Goal: Task Accomplishment & Management: Complete application form

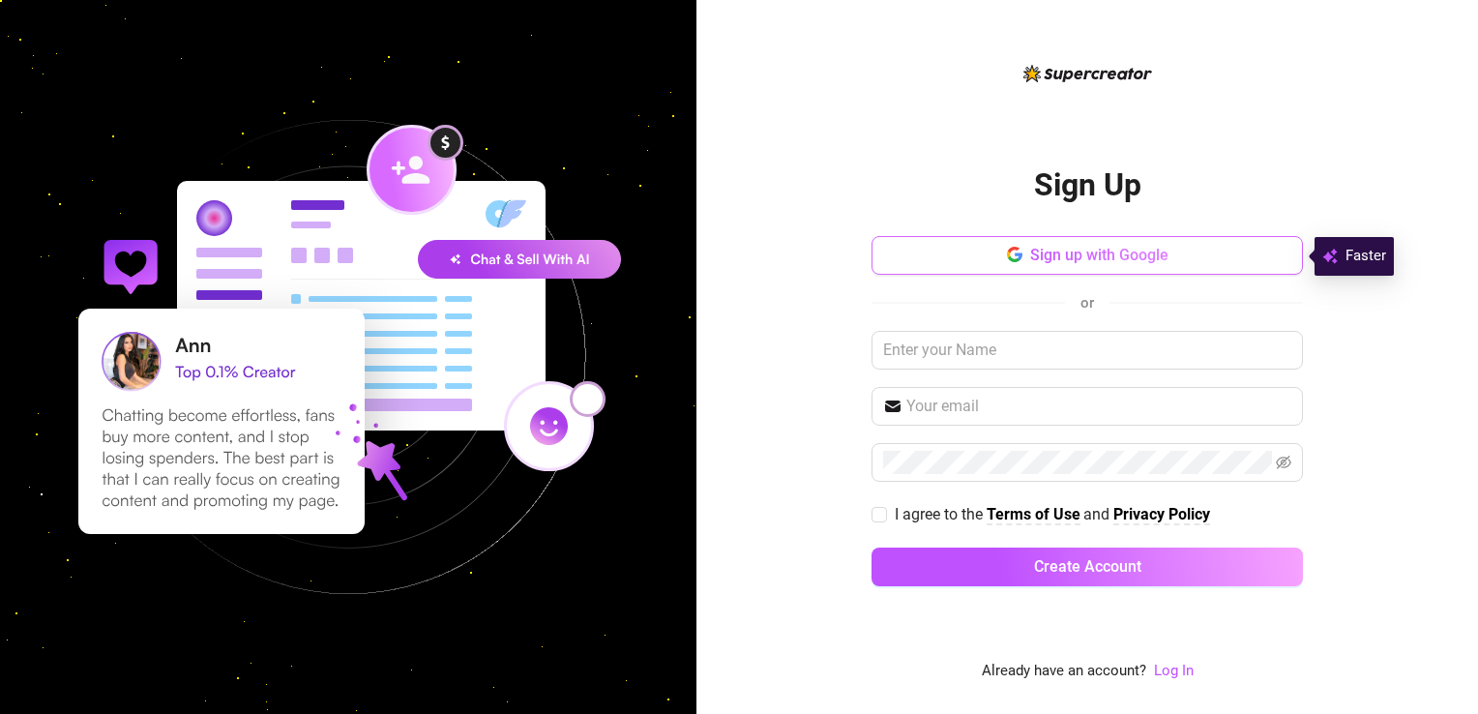
click at [1136, 262] on span "Sign up with Google" at bounding box center [1099, 255] width 138 height 18
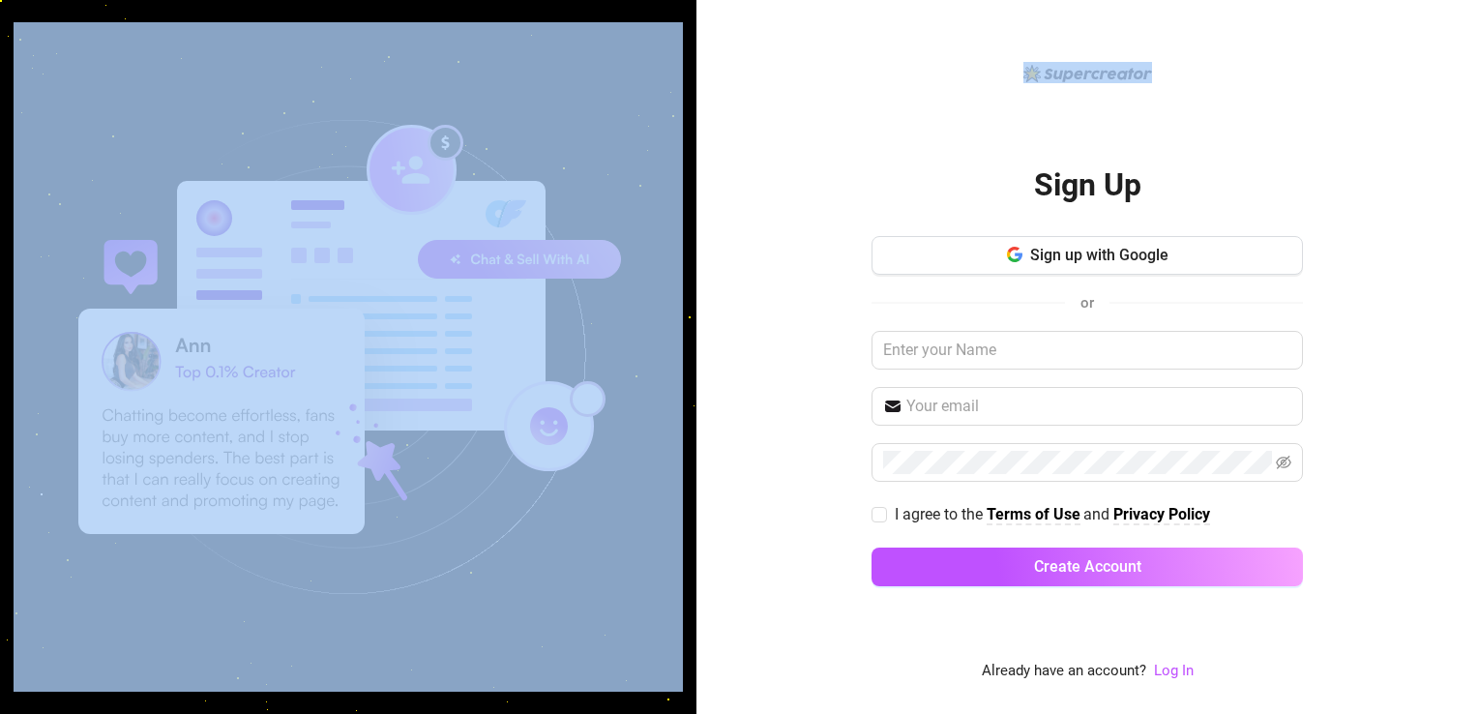
drag, startPoint x: 1015, startPoint y: 154, endPoint x: 611, endPoint y: -38, distance: 446.6
click at [611, 0] on html "Sign Up Sign up with Google or I agree to the Terms of Use and Privacy Policy C…" at bounding box center [739, 357] width 1478 height 714
drag, startPoint x: 611, startPoint y: -38, endPoint x: 600, endPoint y: 17, distance: 56.4
click at [600, 17] on div at bounding box center [348, 357] width 697 height 714
click at [595, 39] on img at bounding box center [348, 356] width 669 height 669
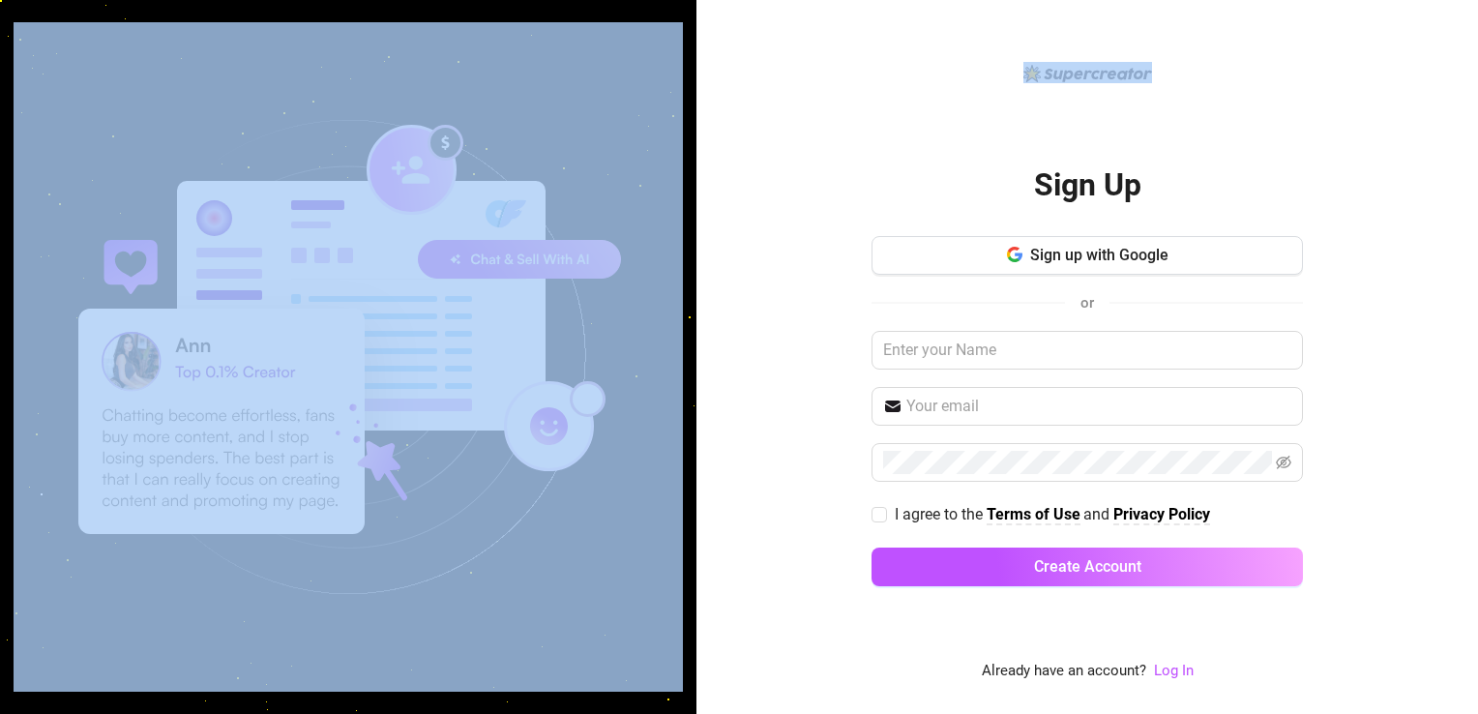
click at [589, 22] on img at bounding box center [348, 356] width 669 height 669
click at [1040, 246] on span "Sign up with Google" at bounding box center [1099, 255] width 138 height 18
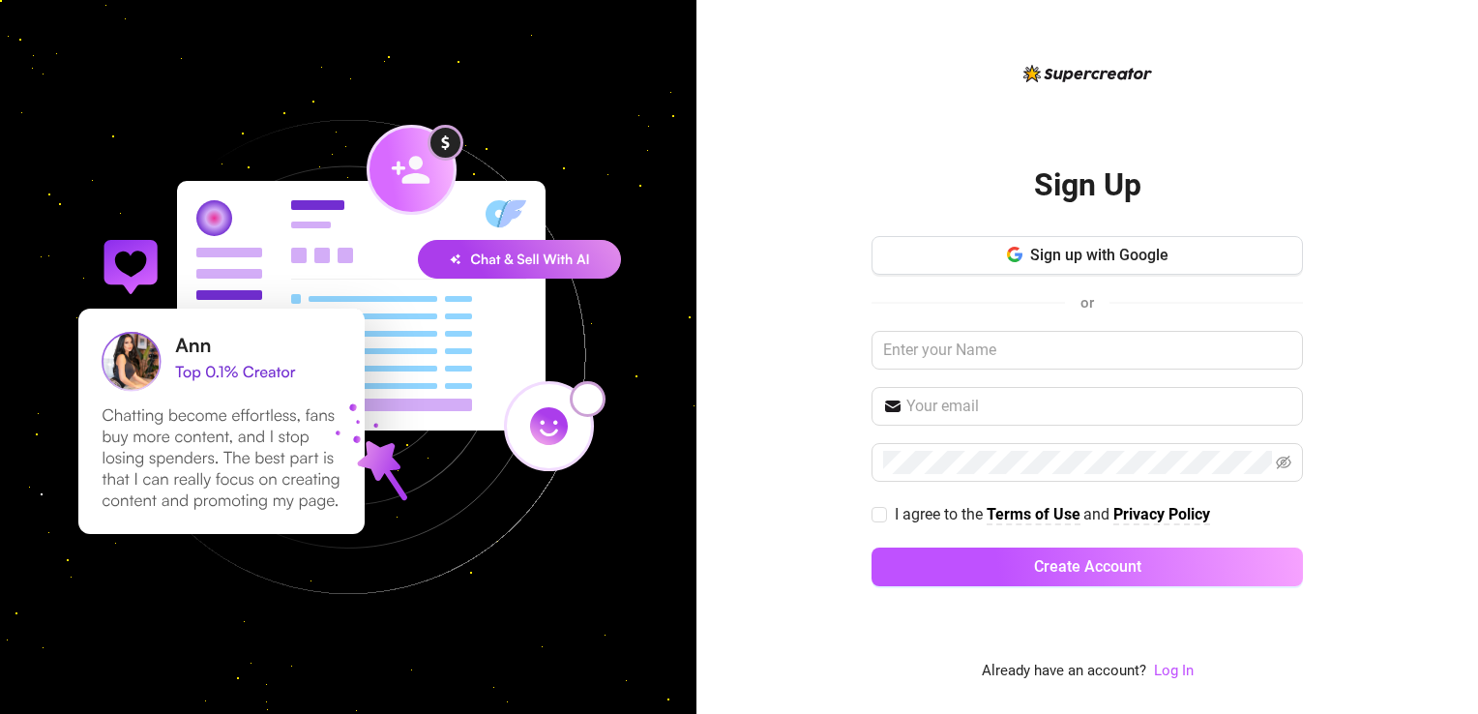
click at [1200, 316] on div "Sign up with Google or I agree to the Terms of Use and Privacy Policy Create Ac…" at bounding box center [1087, 420] width 431 height 368
click at [1010, 256] on icon "button" at bounding box center [1014, 254] width 15 height 15
click at [1396, 348] on div "Sign Up Sign up with Google or I agree to the Terms of Use and Privacy Policy C…" at bounding box center [1088, 357] width 782 height 714
click at [1138, 276] on div "Sign up with Google or I agree to the Terms of Use and Privacy Policy Create Ac…" at bounding box center [1087, 420] width 431 height 368
click at [1142, 254] on span "Sign up with Google" at bounding box center [1099, 255] width 138 height 18
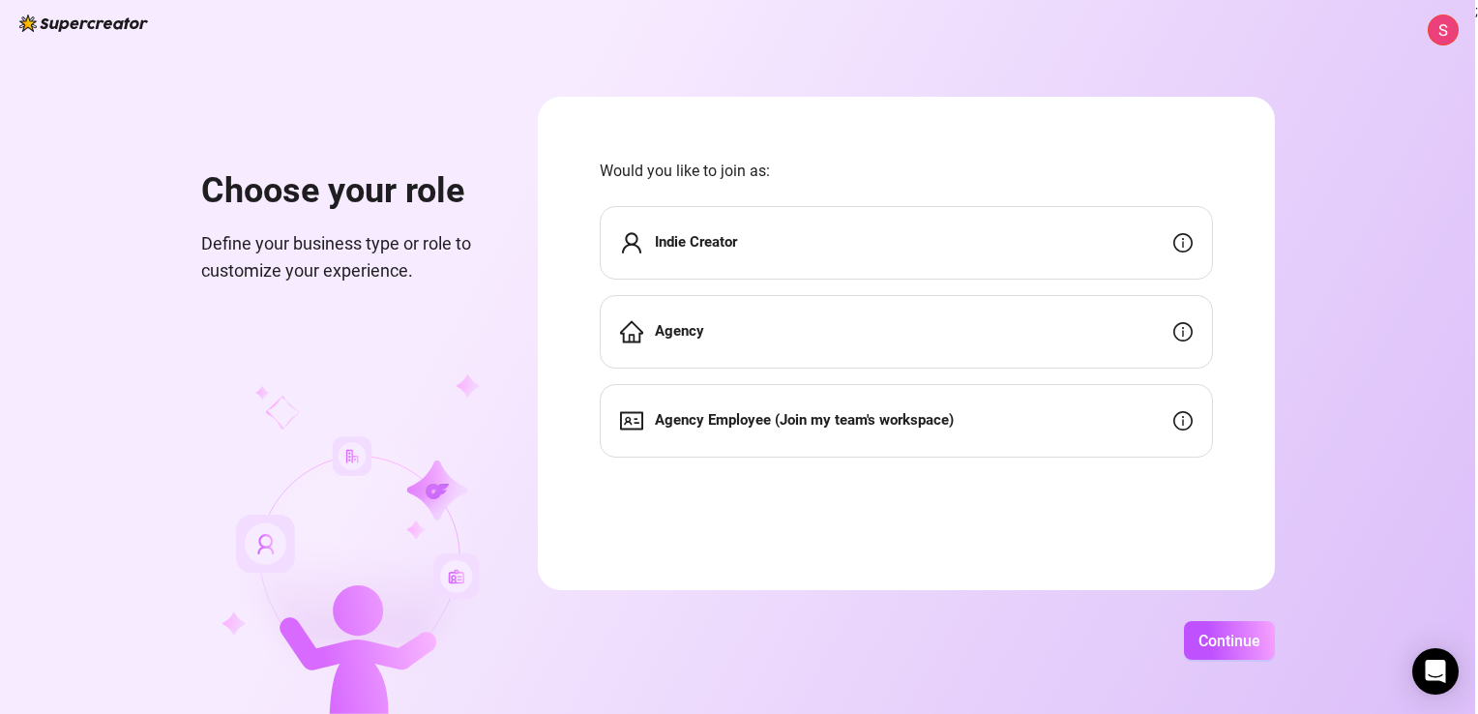
click at [1132, 244] on div "Indie Creator" at bounding box center [906, 243] width 613 height 74
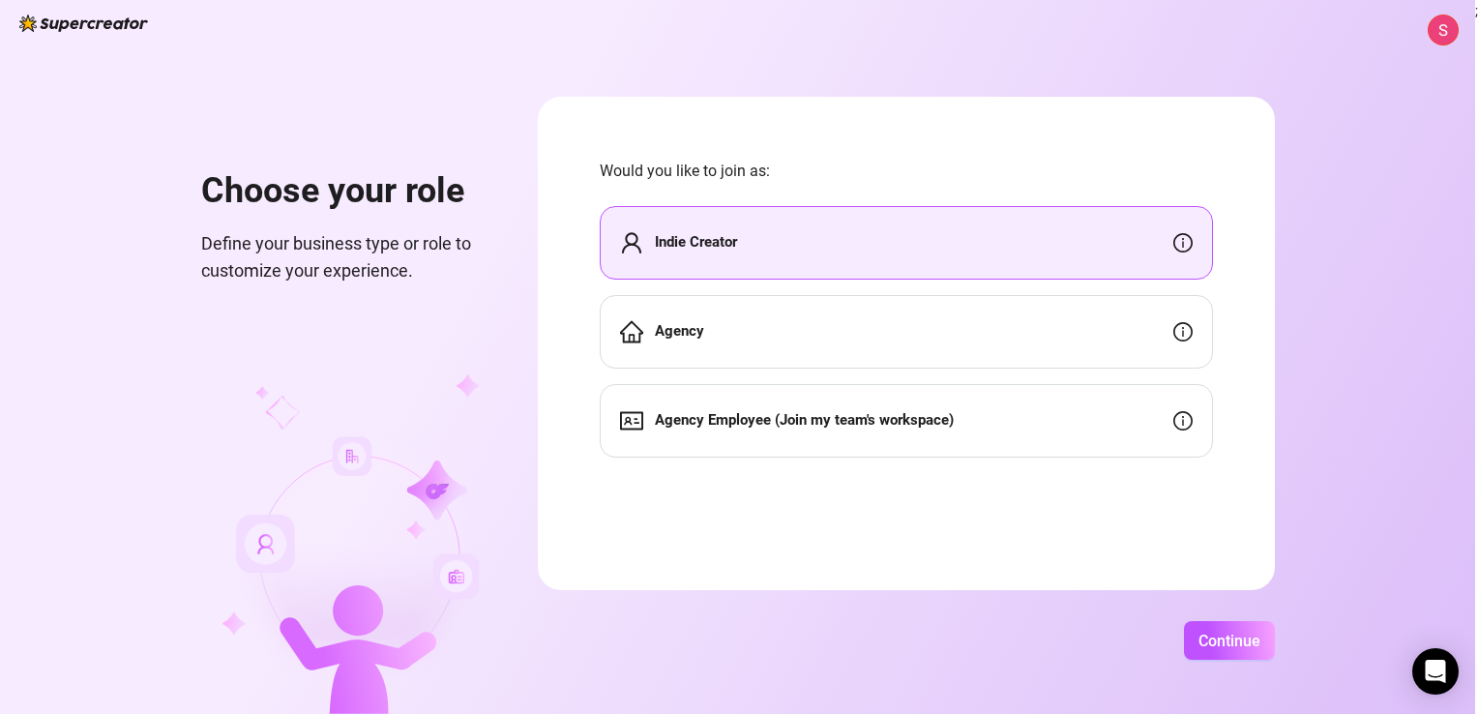
click at [1118, 250] on div "Indie Creator" at bounding box center [906, 243] width 613 height 74
click at [1222, 640] on span "Continue" at bounding box center [1230, 641] width 62 height 18
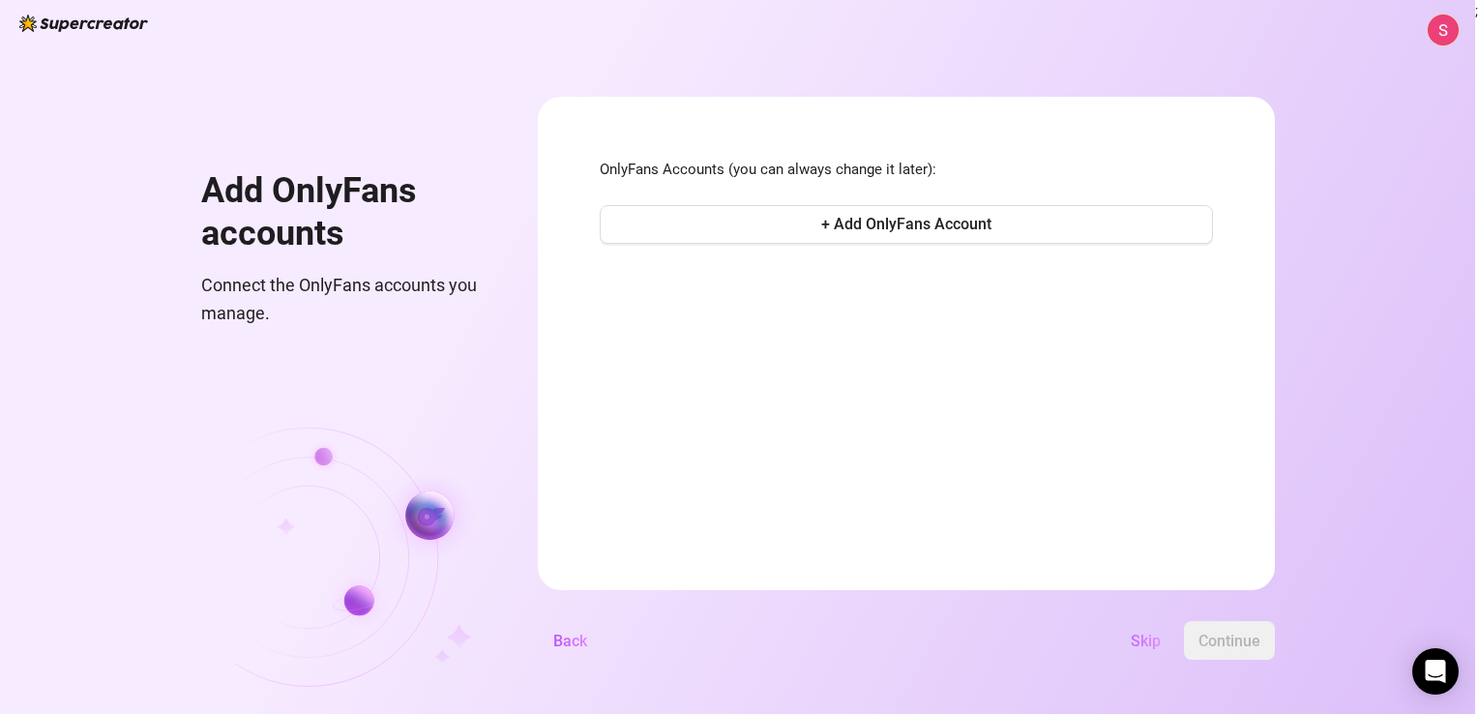
click at [1144, 640] on span "Skip" at bounding box center [1146, 641] width 30 height 18
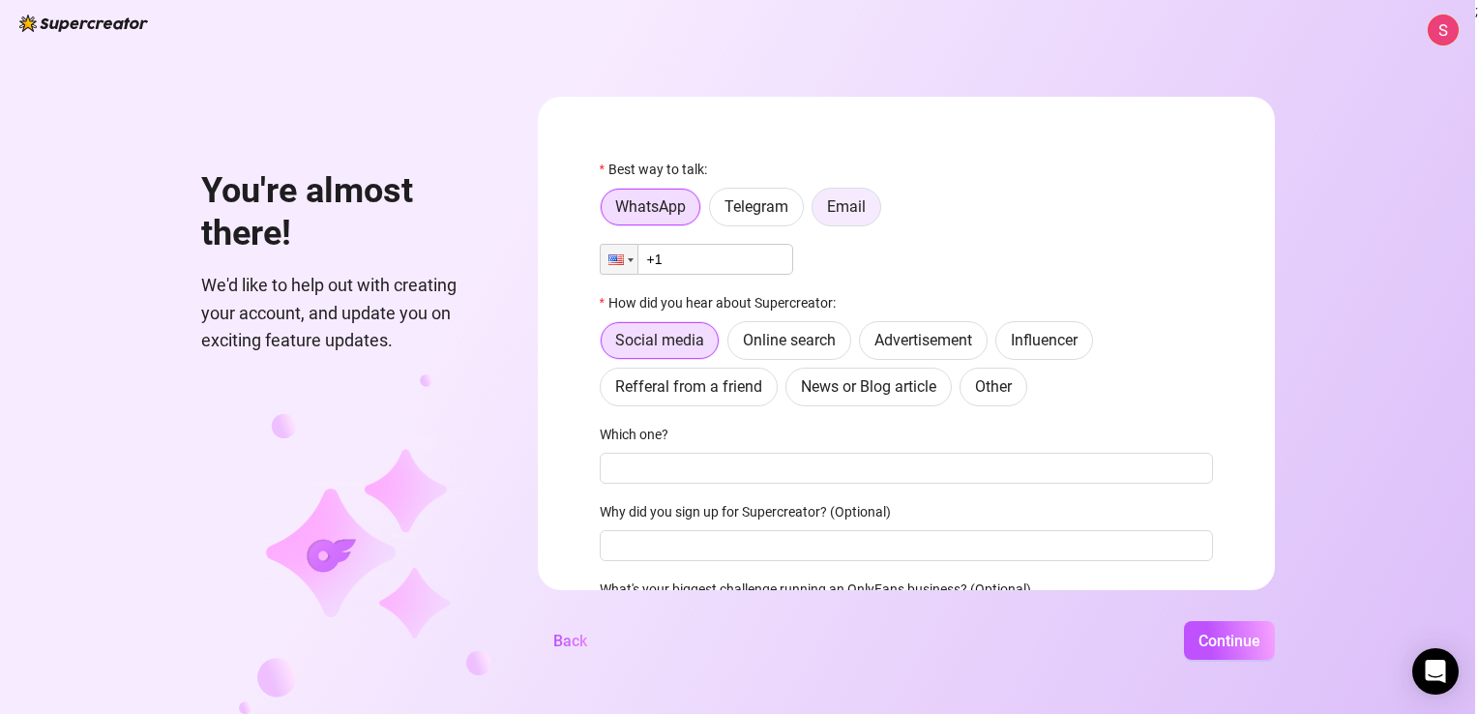
click at [834, 203] on span "Email" at bounding box center [846, 206] width 39 height 18
click at [817, 212] on input "Email" at bounding box center [817, 212] width 0 height 0
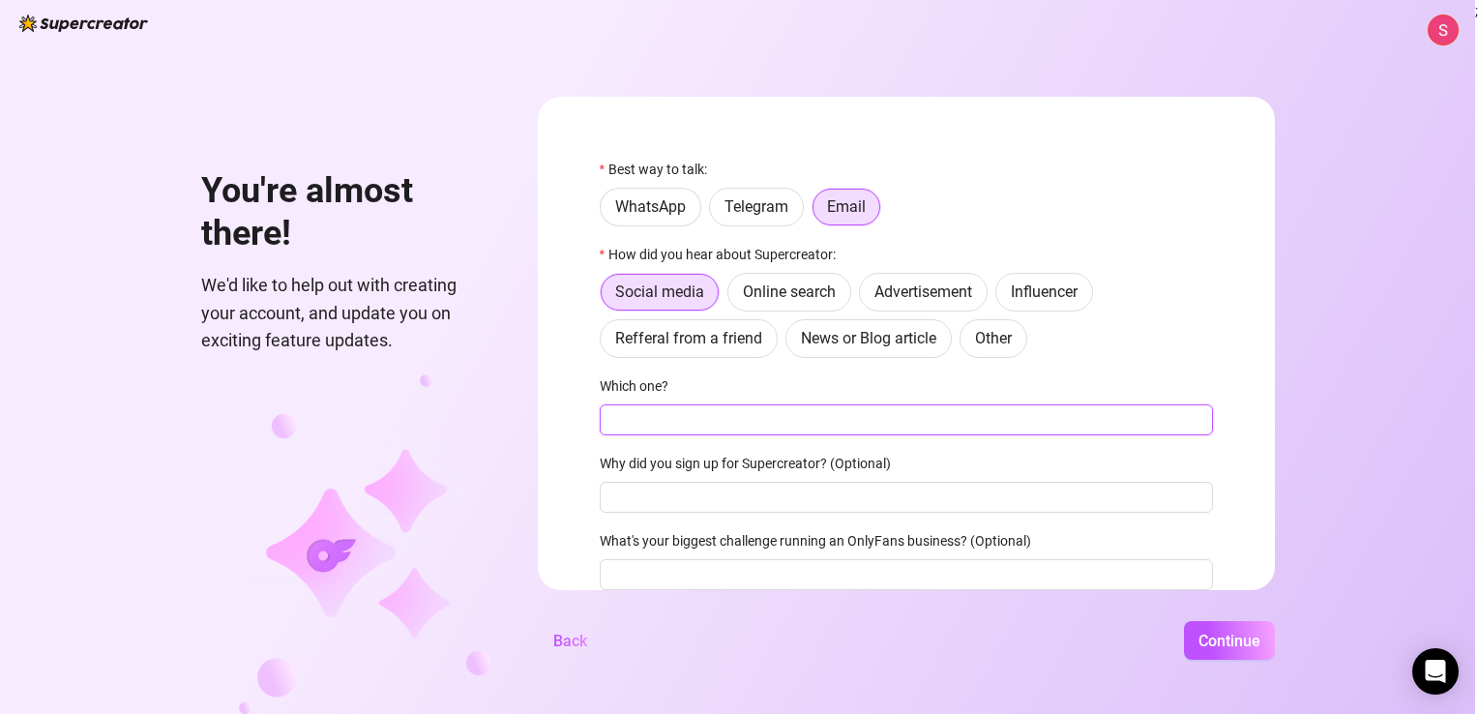
click at [733, 420] on input "Which one?" at bounding box center [906, 419] width 613 height 31
type input "only fans"
click at [1220, 643] on span "Continue" at bounding box center [1230, 641] width 62 height 18
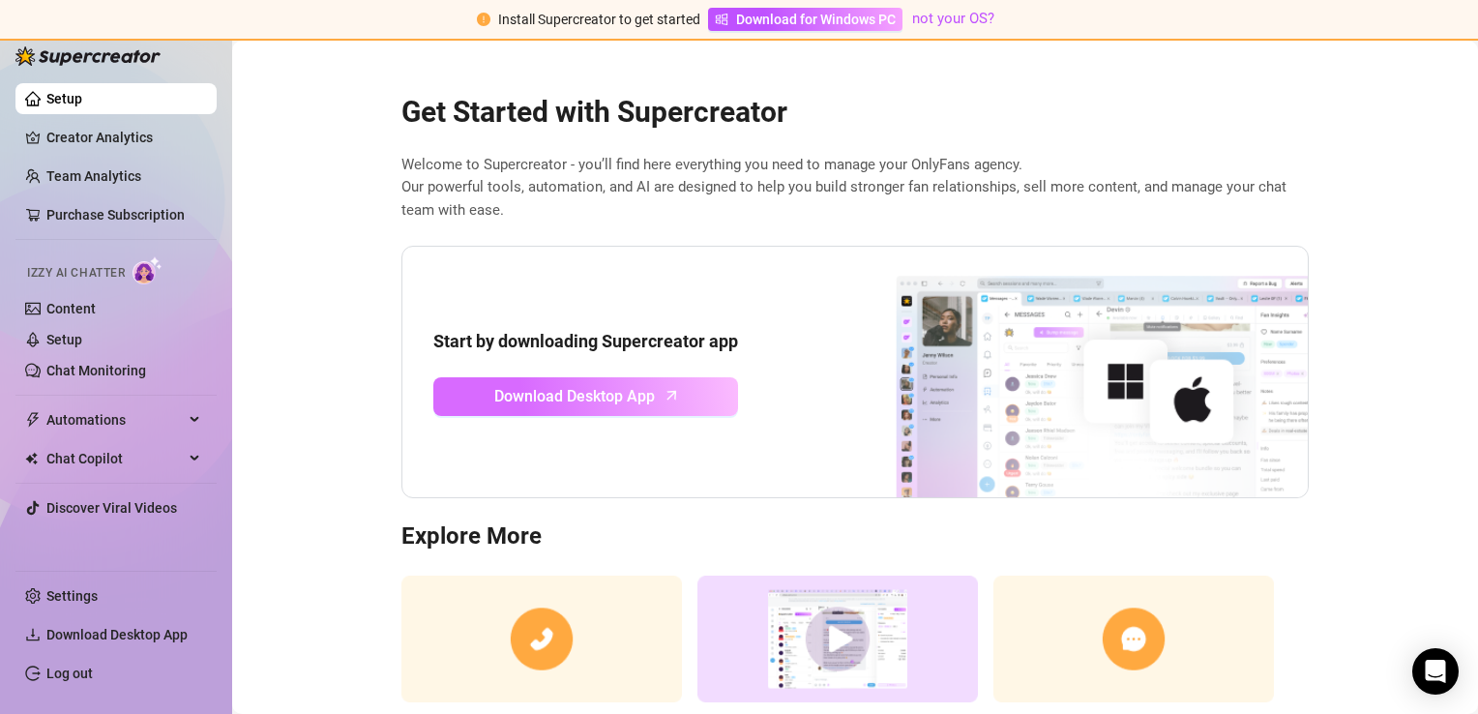
click at [642, 390] on span "Download Desktop App" at bounding box center [574, 396] width 161 height 24
